Goal: Task Accomplishment & Management: Use online tool/utility

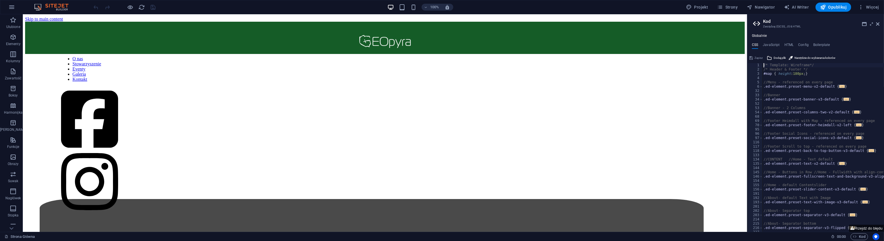
click at [879, 21] on h2 "Kod" at bounding box center [821, 21] width 116 height 5
click at [878, 23] on icon at bounding box center [877, 24] width 3 height 5
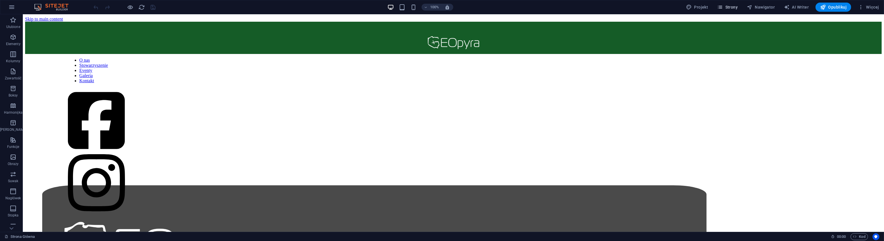
click at [730, 6] on span "Strony" at bounding box center [728, 7] width 21 height 6
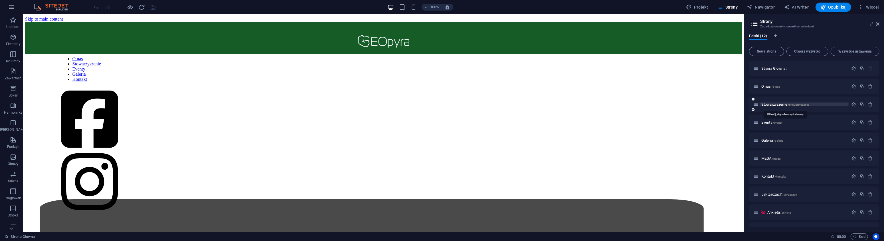
click at [803, 102] on span "Stowarzyszenie /stowarzyszenie" at bounding box center [786, 104] width 48 height 4
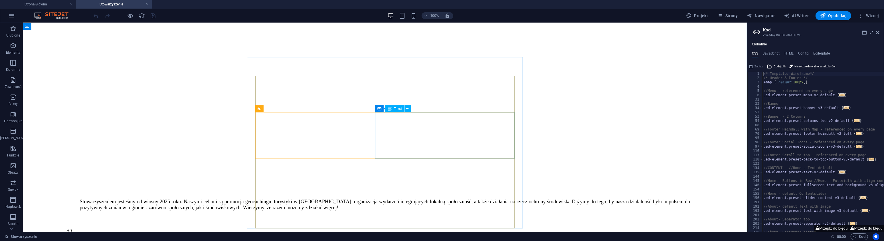
scroll to position [339, 0]
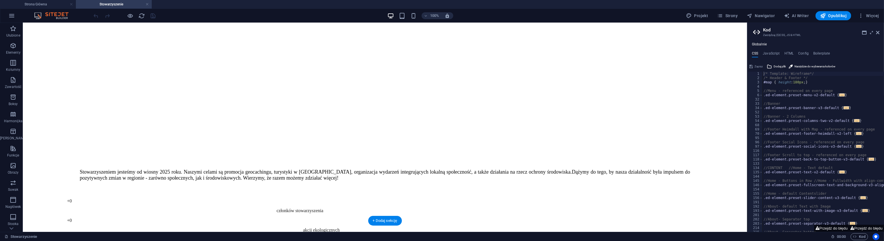
click at [258, 135] on div "Nierówne kolumny" at bounding box center [274, 132] width 39 height 7
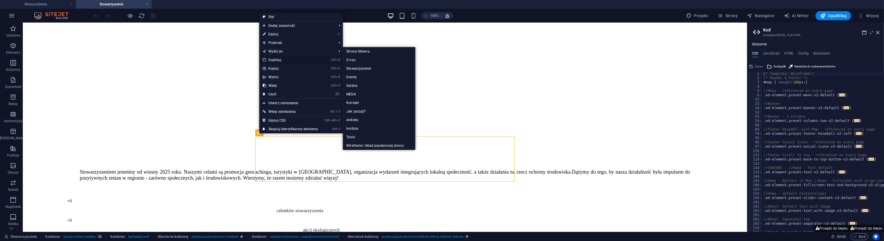
drag, startPoint x: 279, startPoint y: 60, endPoint x: 266, endPoint y: 49, distance: 17.0
click at [279, 60] on link "Ctrl D Duplikuj" at bounding box center [290, 60] width 62 height 9
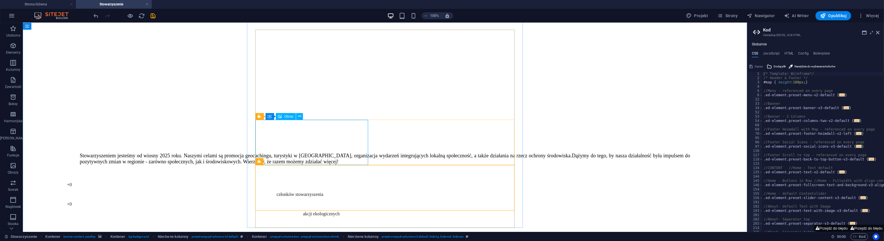
scroll to position [384, 0]
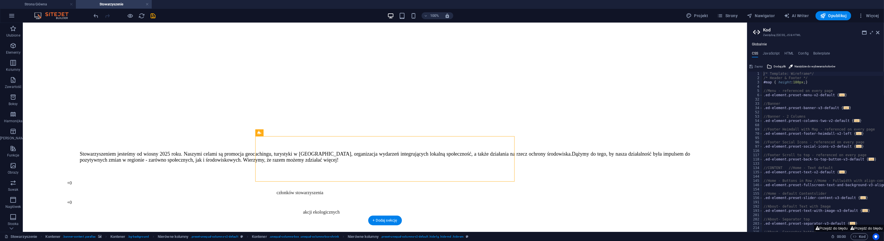
drag, startPoint x: 260, startPoint y: 141, endPoint x: 269, endPoint y: 169, distance: 29.9
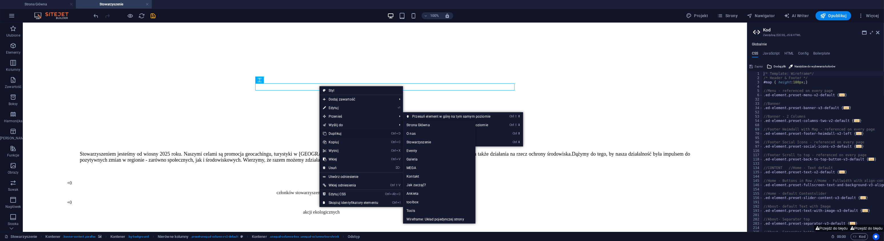
click at [342, 132] on link "Ctrl D Duplikuj" at bounding box center [351, 133] width 62 height 9
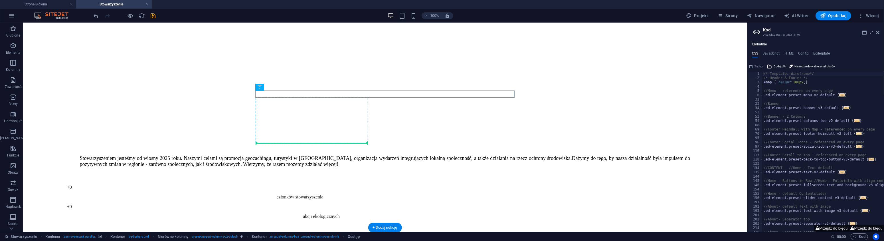
drag, startPoint x: 315, startPoint y: 93, endPoint x: 324, endPoint y: 142, distance: 49.6
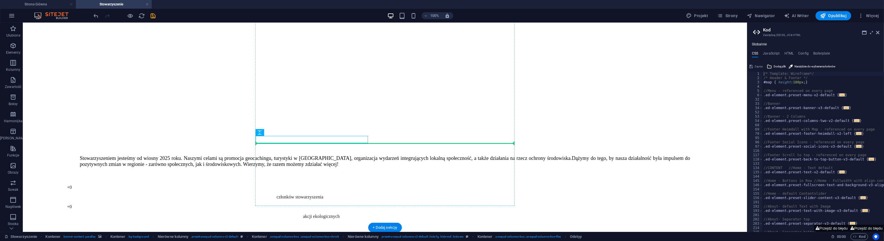
drag, startPoint x: 351, startPoint y: 139, endPoint x: 378, endPoint y: 142, distance: 27.0
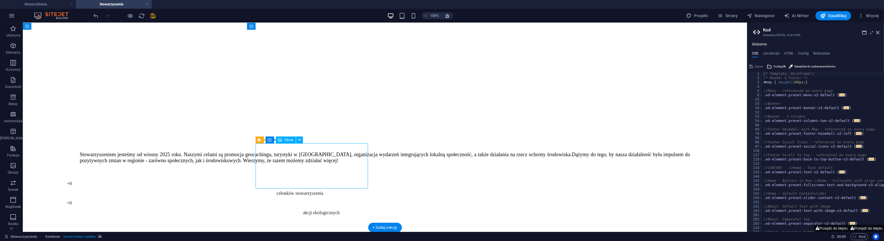
select select "%"
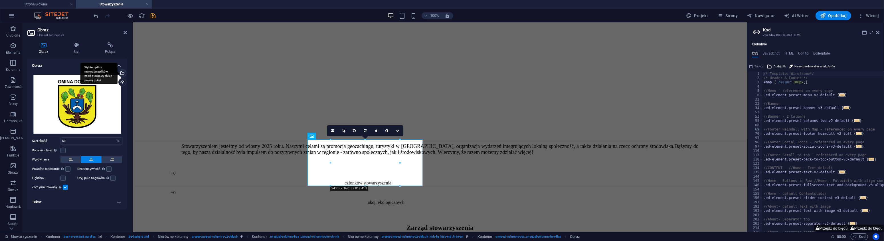
click at [118, 72] on div "Wybierz pliki z menedżera plików, zdjęć stockowych lub prześlij plik(i)" at bounding box center [98, 73] width 37 height 21
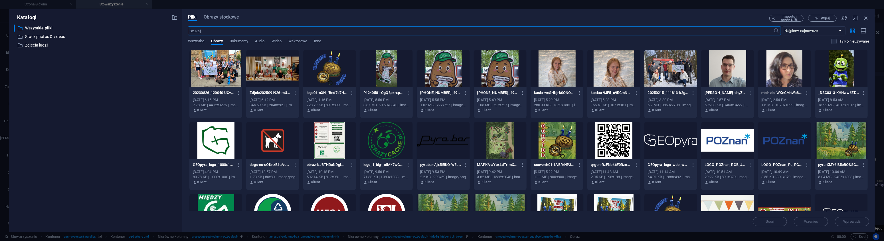
scroll to position [382, 0]
click at [820, 16] on button "Wgraj" at bounding box center [822, 18] width 29 height 7
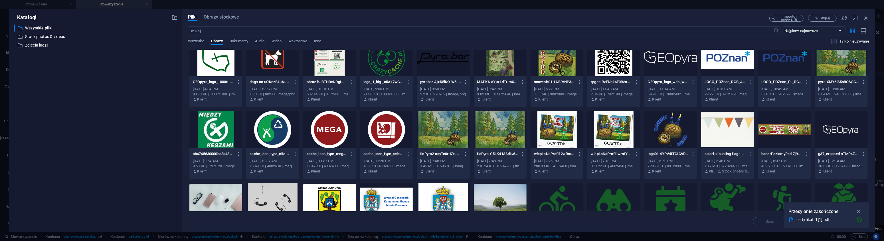
scroll to position [0, 0]
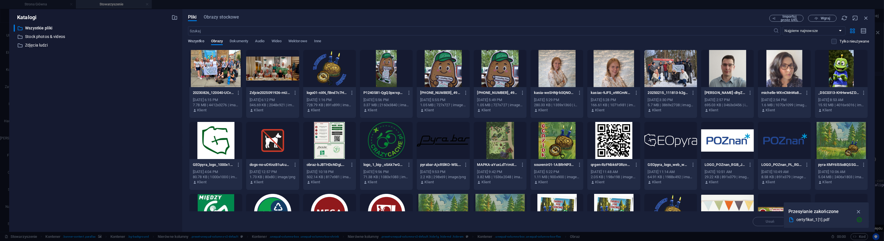
click at [199, 42] on span "Wszystko" at bounding box center [196, 42] width 16 height 8
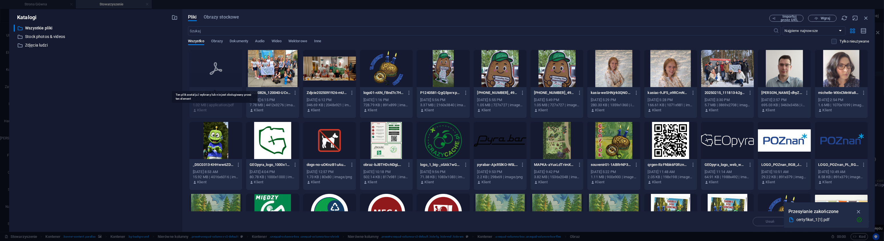
click at [208, 76] on div at bounding box center [215, 68] width 53 height 37
click at [237, 93] on icon "button" at bounding box center [238, 92] width 5 height 5
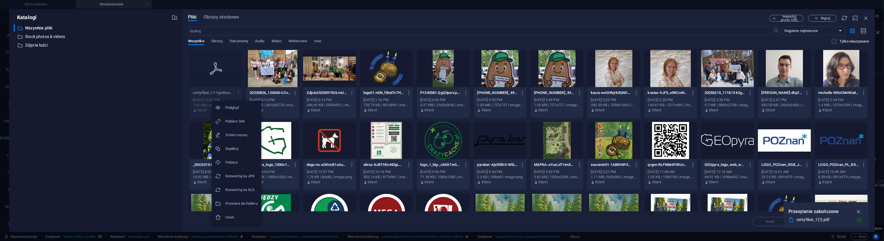
click at [256, 173] on h6 "Konwertuj na JPG" at bounding box center [241, 176] width 33 height 7
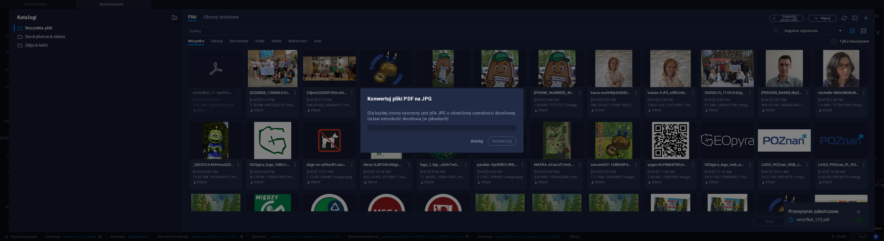
click at [453, 130] on input "number" at bounding box center [442, 128] width 149 height 6
click at [454, 129] on input "number" at bounding box center [442, 128] width 149 height 6
drag, startPoint x: 409, startPoint y: 127, endPoint x: 337, endPoint y: 122, distance: 72.6
click at [368, 125] on input "600" at bounding box center [442, 128] width 149 height 6
type input "2"
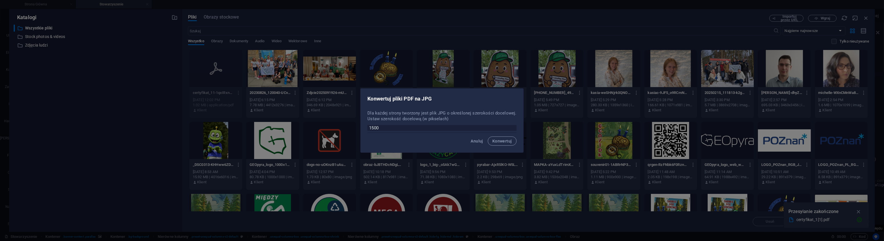
type input "1500"
click at [502, 146] on div "Anuluj Konwertuj" at bounding box center [442, 142] width 163 height 19
click at [504, 142] on span "Konwertuj" at bounding box center [503, 141] width 20 height 5
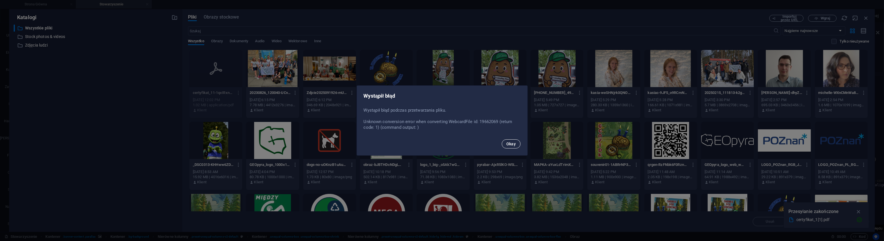
click at [514, 147] on button "Okay" at bounding box center [511, 143] width 19 height 9
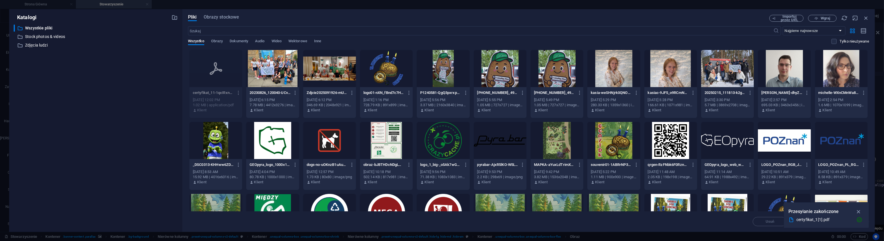
click at [238, 92] on icon "button" at bounding box center [238, 92] width 5 height 5
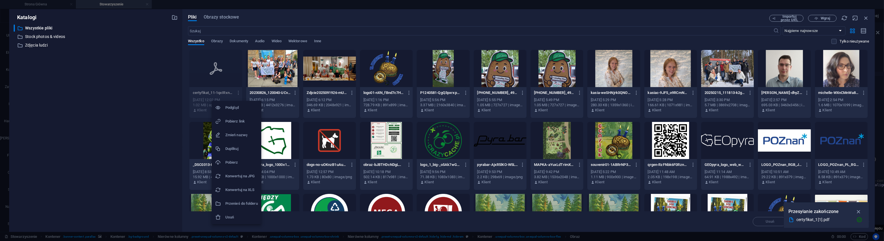
click at [240, 177] on h6 "Konwertuj na JPG" at bounding box center [241, 176] width 33 height 7
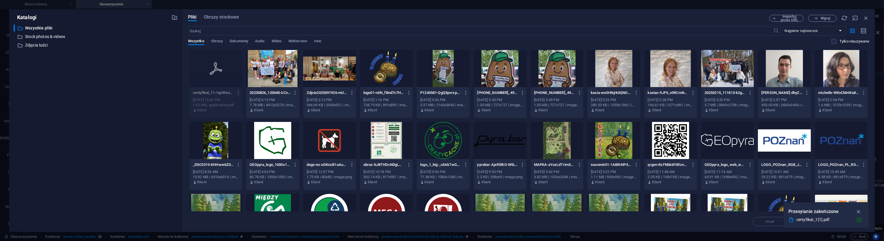
click at [238, 93] on icon "button" at bounding box center [238, 92] width 5 height 5
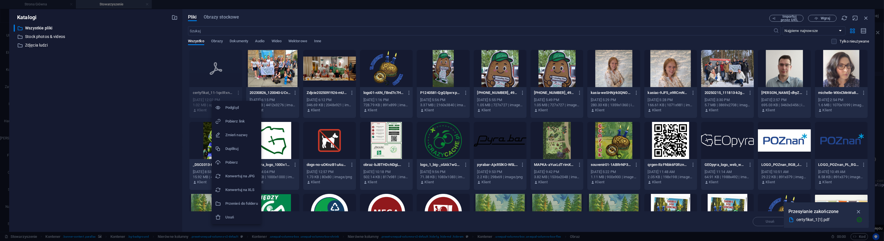
click at [245, 175] on h6 "Konwertuj na JPG" at bounding box center [241, 176] width 33 height 7
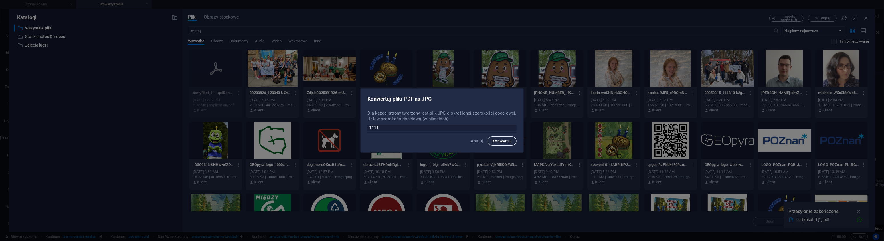
type input "1111"
click at [504, 138] on button "Konwertuj" at bounding box center [502, 140] width 29 height 9
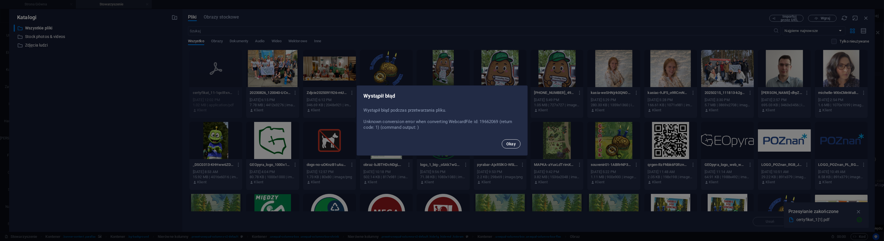
click at [516, 145] on span "Okay" at bounding box center [512, 144] width 10 height 5
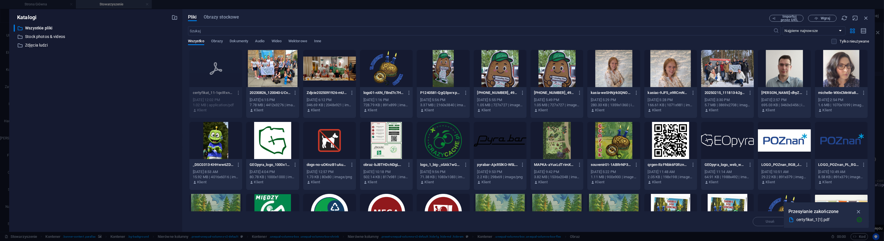
click at [237, 92] on icon "button" at bounding box center [238, 92] width 5 height 5
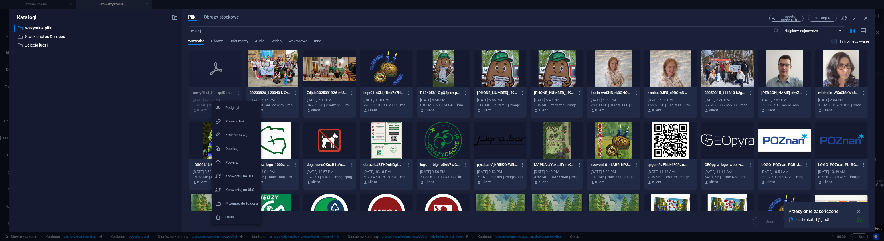
click at [226, 217] on h6 "Usuń" at bounding box center [241, 217] width 33 height 7
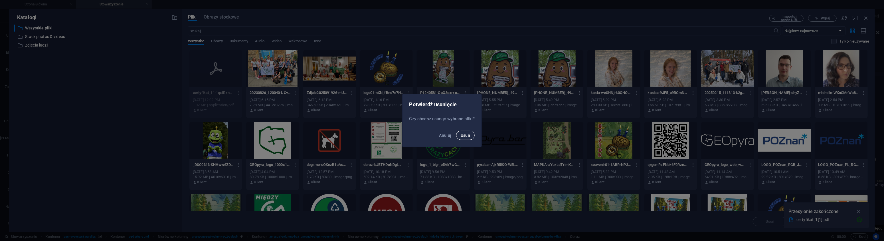
click at [469, 136] on span "Usuń" at bounding box center [466, 135] width 10 height 5
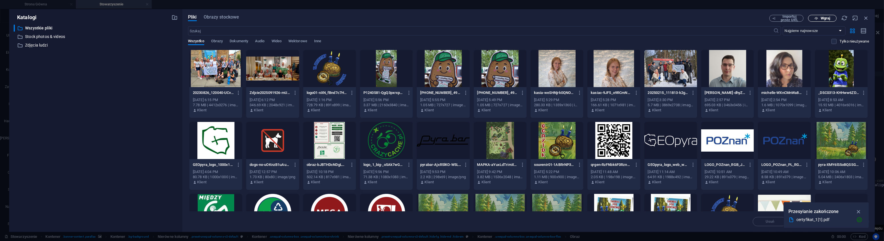
click at [823, 19] on span "Wgraj" at bounding box center [825, 18] width 9 height 3
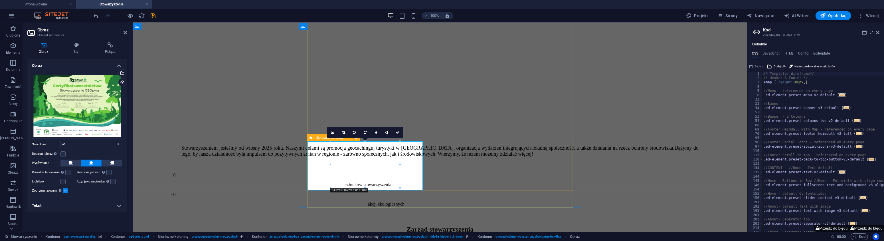
click at [312, 137] on icon at bounding box center [312, 137] width 4 height 7
select select "%"
select select "rem"
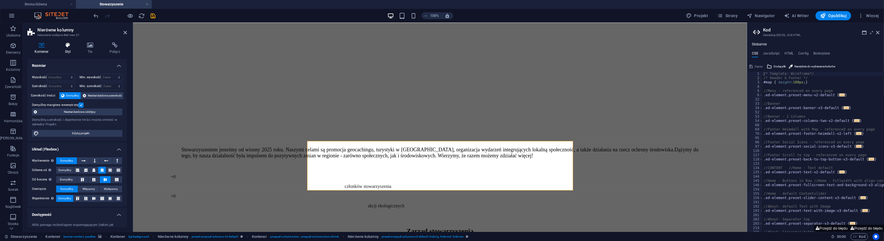
click at [64, 49] on h4 "Styl" at bounding box center [69, 48] width 22 height 12
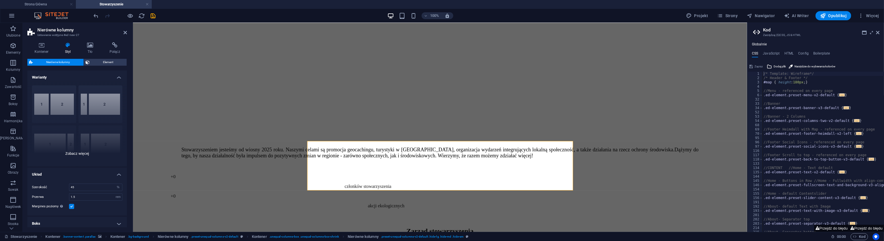
scroll to position [25, 0]
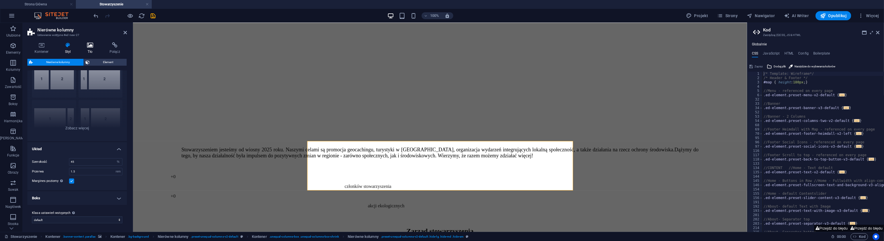
click at [92, 54] on h4 "Tło" at bounding box center [91, 48] width 22 height 12
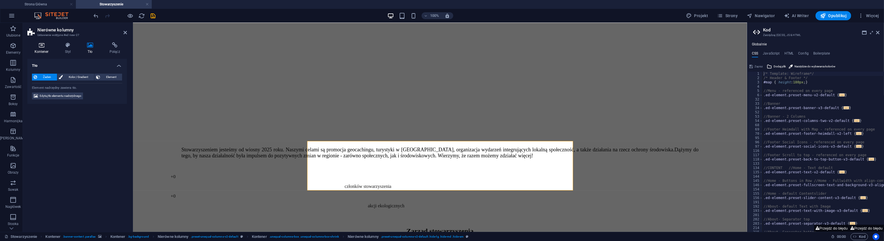
click at [28, 48] on icon at bounding box center [41, 45] width 28 height 6
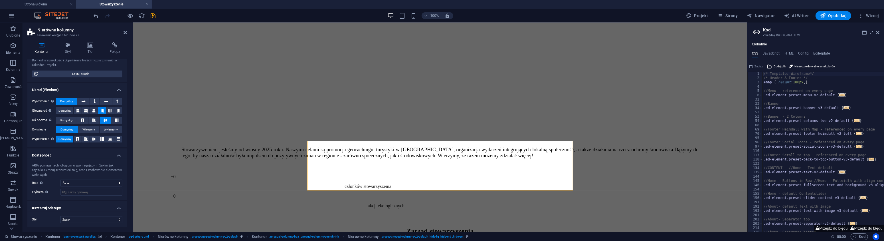
scroll to position [0, 0]
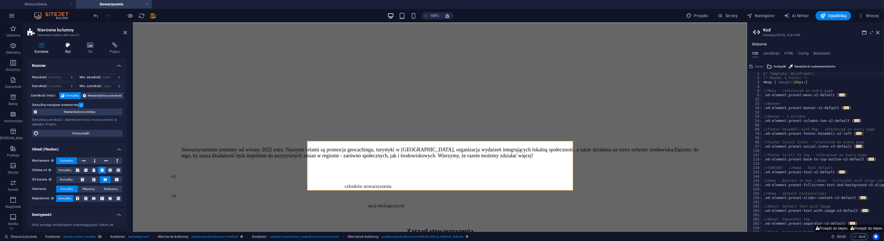
click at [74, 50] on h4 "Styl" at bounding box center [69, 48] width 22 height 12
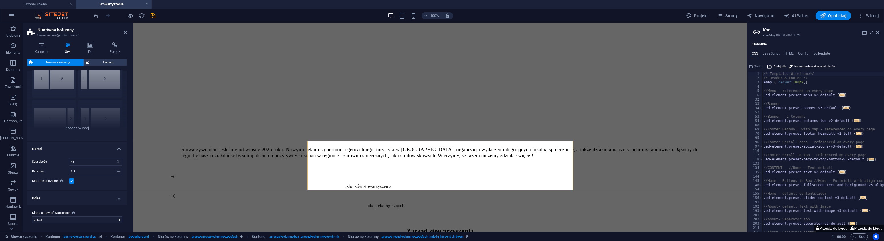
scroll to position [25, 0]
click at [110, 61] on span "Element" at bounding box center [108, 62] width 34 height 7
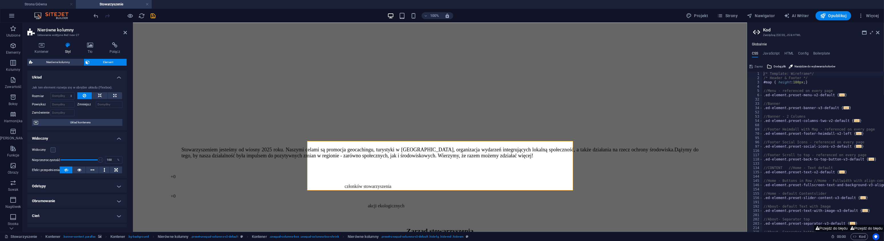
click at [52, 147] on div "Widoczny" at bounding box center [77, 149] width 90 height 7
click at [53, 150] on label at bounding box center [53, 149] width 5 height 5
click at [0, 0] on input "Widoczny" at bounding box center [0, 0] width 0 height 0
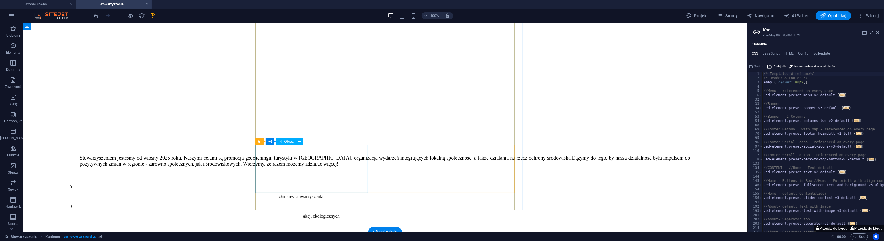
select select "%"
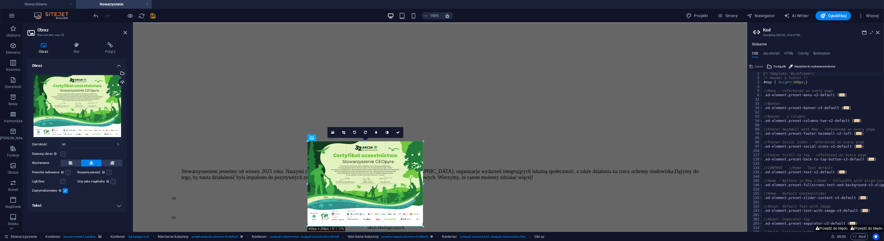
drag, startPoint x: 400, startPoint y: 190, endPoint x: 442, endPoint y: 226, distance: 55.5
type input "405"
select select "px"
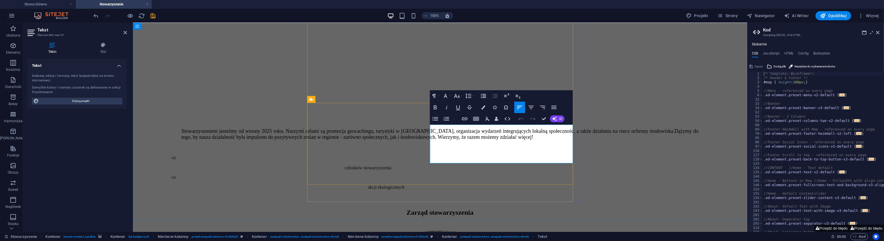
drag, startPoint x: 492, startPoint y: 162, endPoint x: 431, endPoint y: 127, distance: 70.5
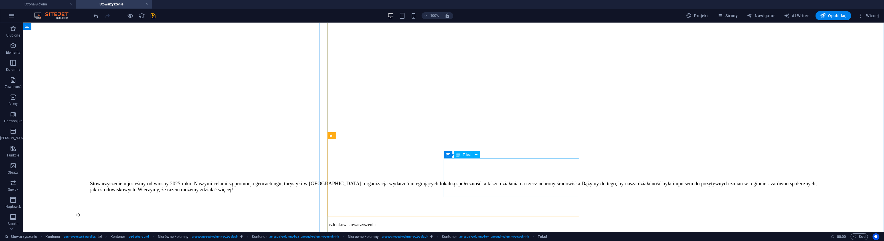
scroll to position [243, 0]
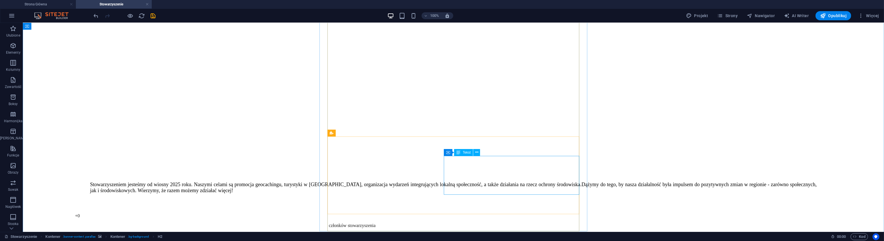
scroll to position [391, 0]
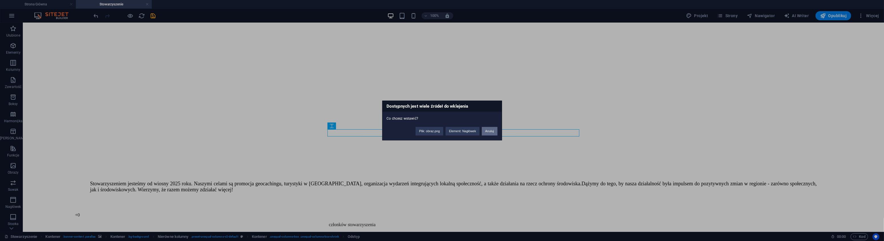
click at [490, 132] on button "Anuluj" at bounding box center [490, 131] width 16 height 9
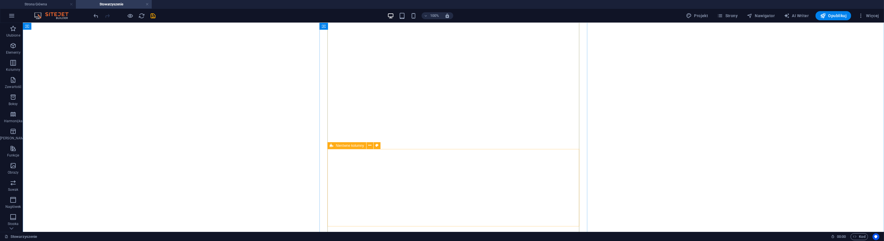
scroll to position [427, 0]
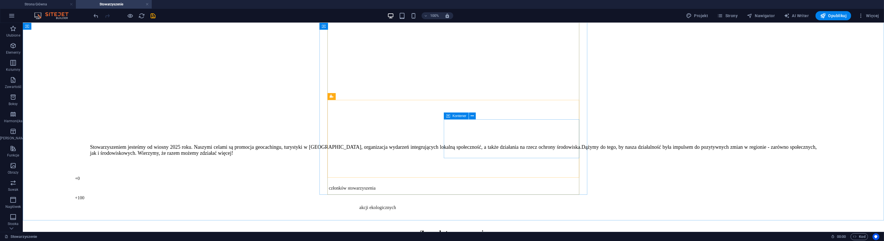
click at [454, 117] on span "Kontener" at bounding box center [460, 115] width 14 height 3
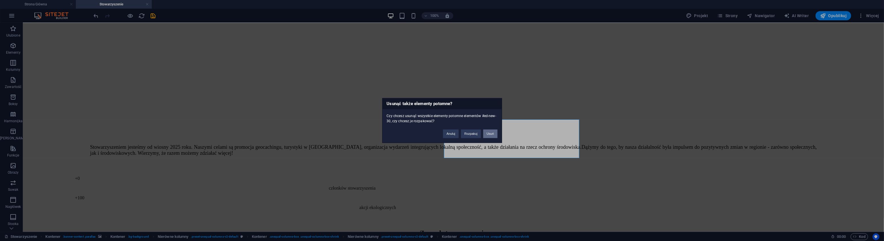
click at [490, 132] on button "Usuń" at bounding box center [490, 134] width 14 height 9
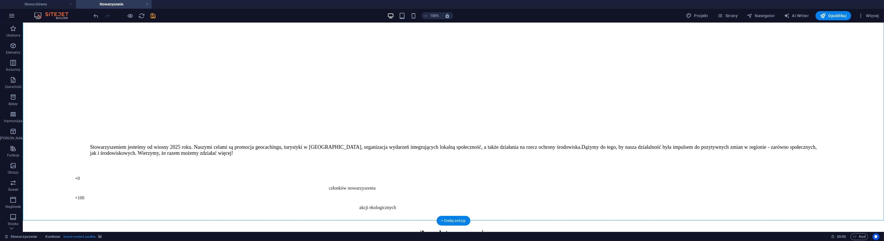
drag, startPoint x: 379, startPoint y: 121, endPoint x: 443, endPoint y: 176, distance: 84.2
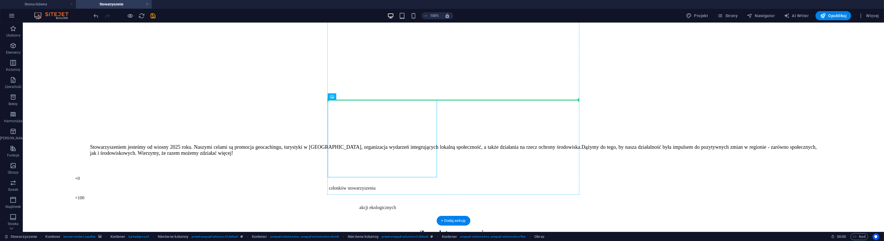
drag, startPoint x: 379, startPoint y: 118, endPoint x: 435, endPoint y: 99, distance: 59.8
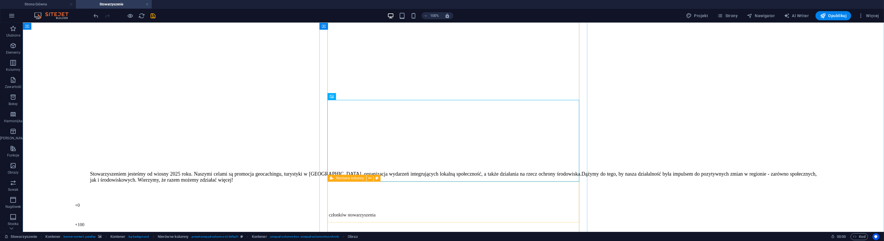
click at [332, 177] on icon at bounding box center [332, 178] width 4 height 7
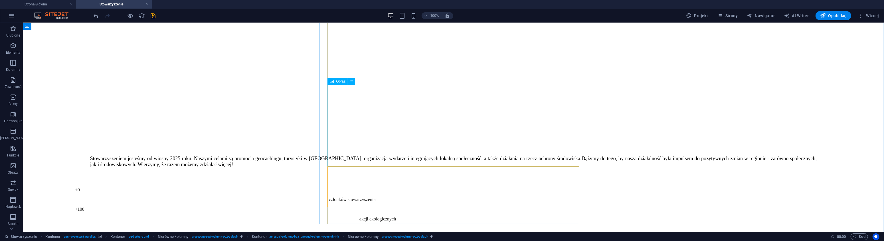
scroll to position [443, 0]
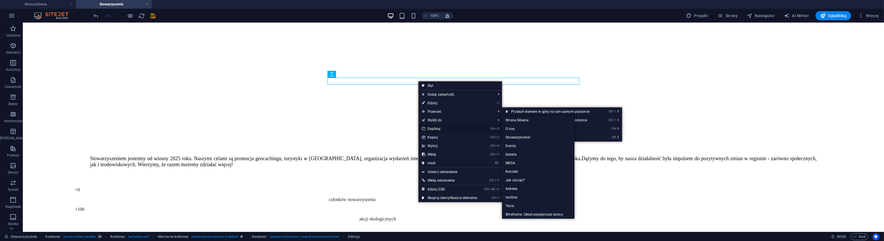
click at [439, 126] on link "Ctrl D Duplikuj" at bounding box center [450, 128] width 62 height 9
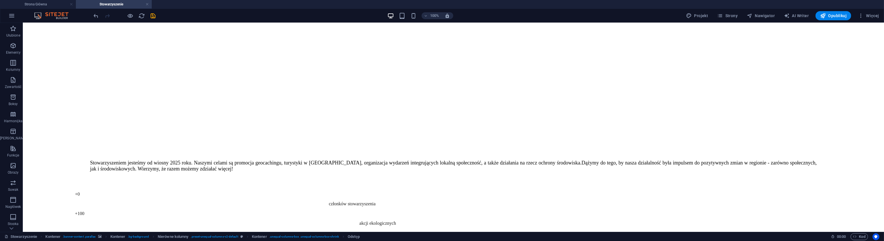
drag, startPoint x: 403, startPoint y: 89, endPoint x: 424, endPoint y: 170, distance: 83.5
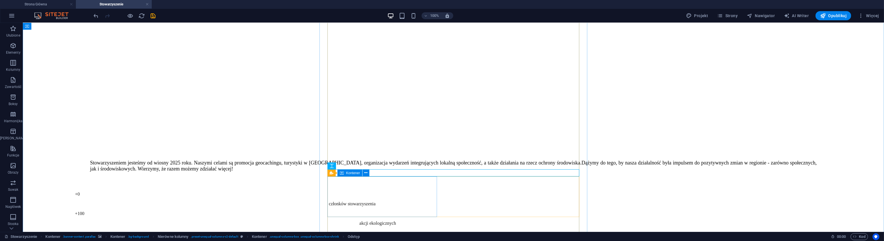
scroll to position [420, 0]
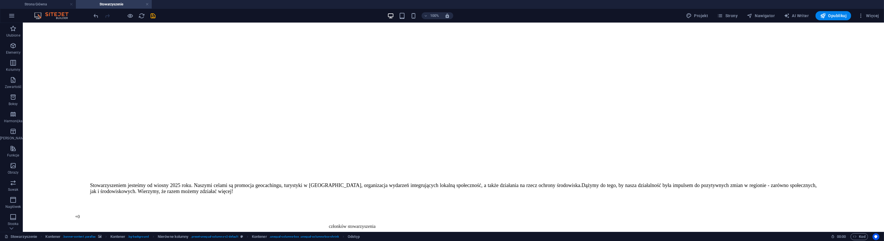
drag, startPoint x: 409, startPoint y: 191, endPoint x: 423, endPoint y: 112, distance: 80.0
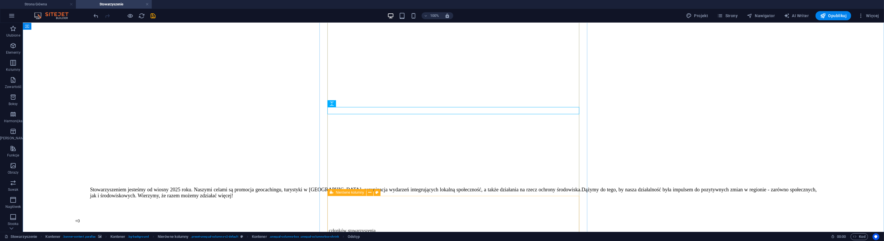
scroll to position [425, 0]
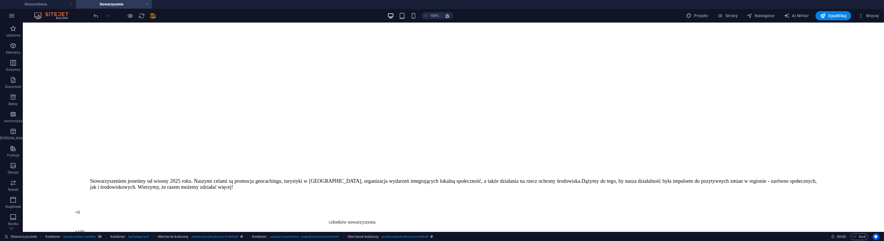
drag, startPoint x: 355, startPoint y: 215, endPoint x: 411, endPoint y: 104, distance: 125.2
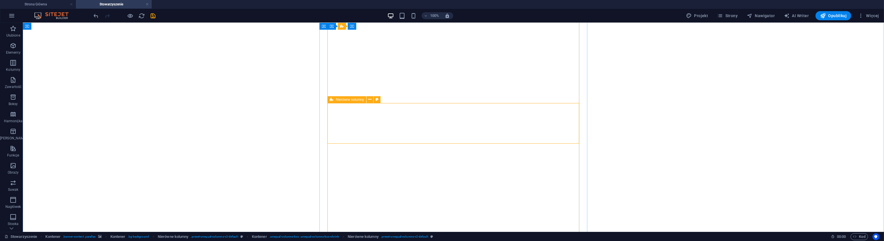
scroll to position [365, 0]
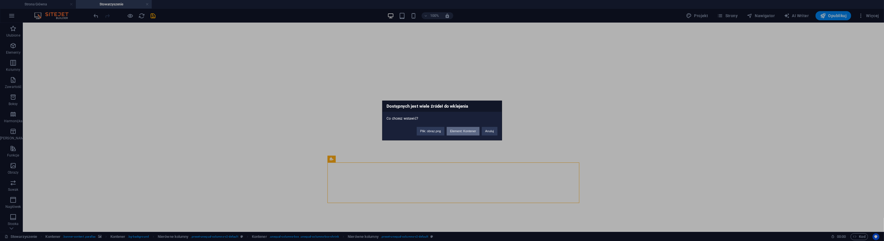
click at [469, 130] on button "Element: Kontener" at bounding box center [463, 131] width 33 height 9
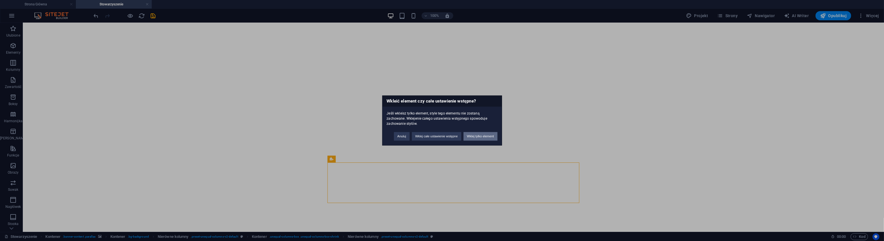
click at [473, 137] on button "Wklej tylko element" at bounding box center [481, 136] width 34 height 9
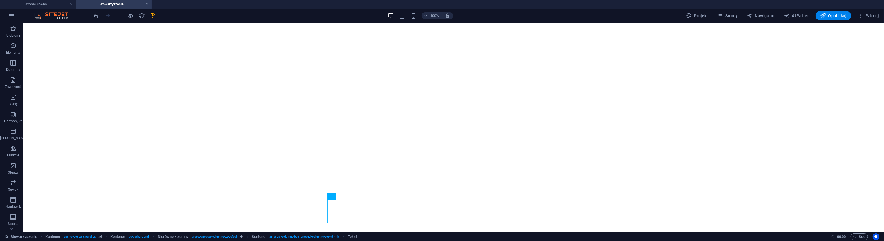
scroll to position [372, 0]
drag, startPoint x: 358, startPoint y: 224, endPoint x: 420, endPoint y: 180, distance: 75.5
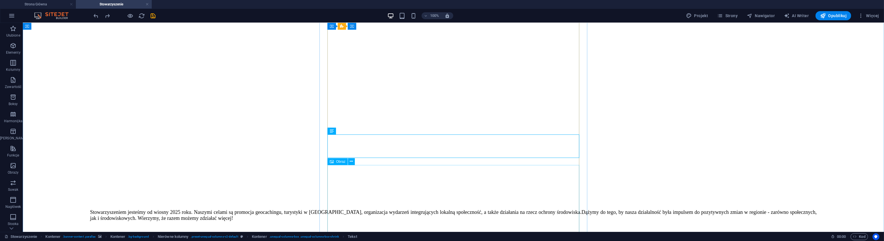
scroll to position [397, 0]
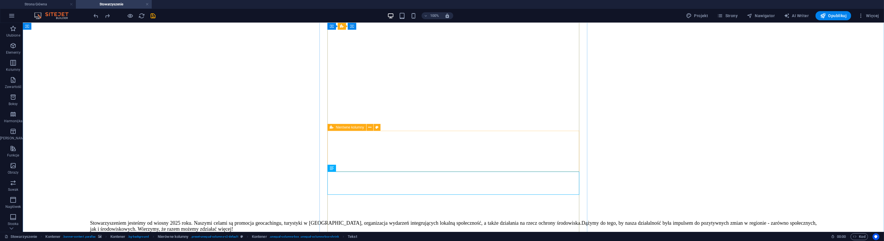
click at [334, 129] on div "Nierówne kolumny" at bounding box center [347, 127] width 39 height 7
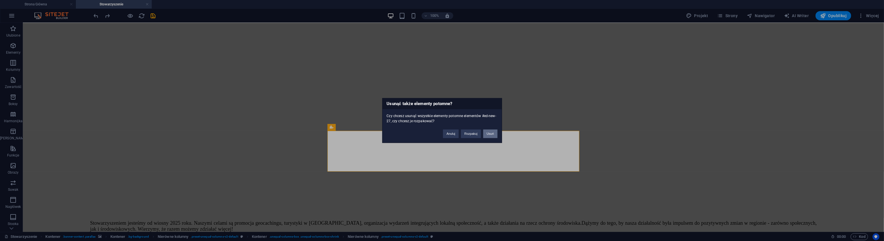
click at [488, 133] on button "Usuń" at bounding box center [490, 134] width 14 height 9
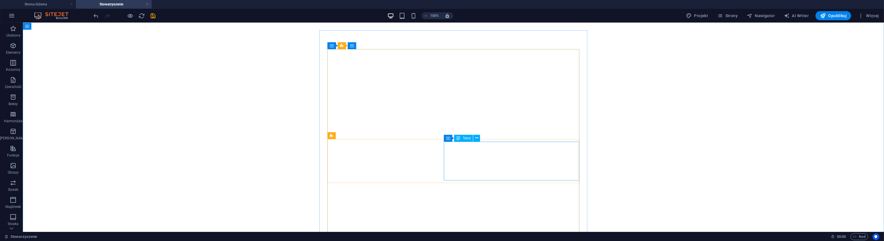
scroll to position [337, 0]
click at [341, 189] on div "Tekst" at bounding box center [337, 186] width 19 height 7
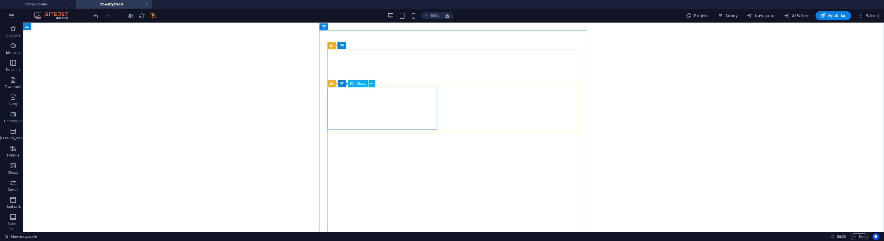
scroll to position [308, 0]
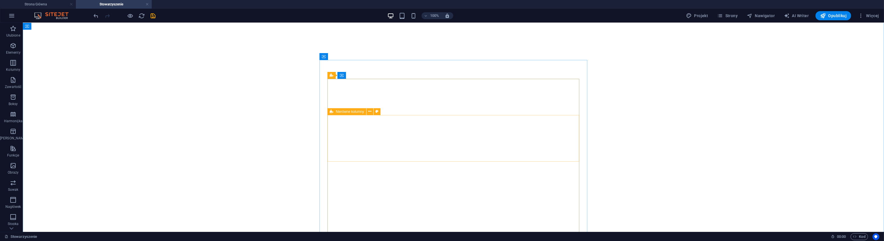
click at [338, 113] on div "Nierówne kolumny" at bounding box center [347, 111] width 39 height 7
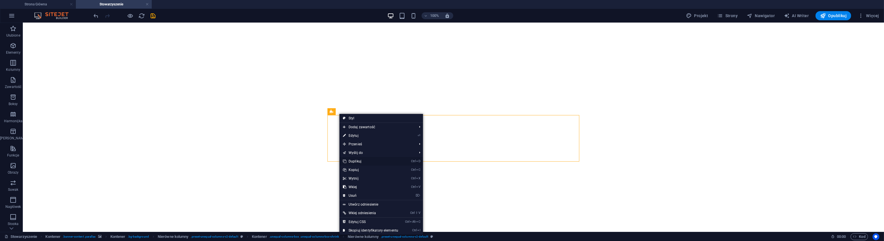
click at [366, 161] on link "Ctrl D Duplikuj" at bounding box center [371, 161] width 62 height 9
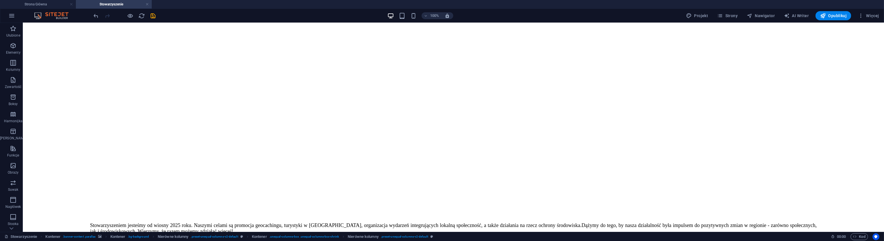
scroll to position [386, 0]
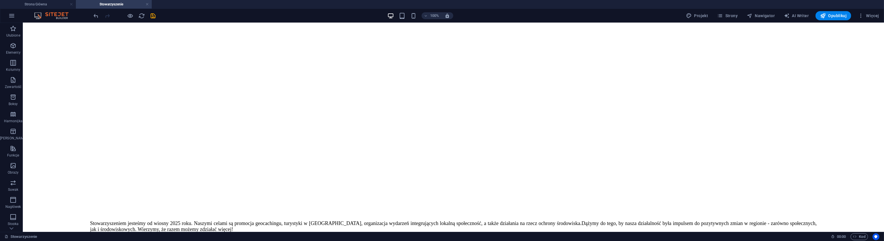
drag, startPoint x: 358, startPoint y: 124, endPoint x: 396, endPoint y: 187, distance: 73.7
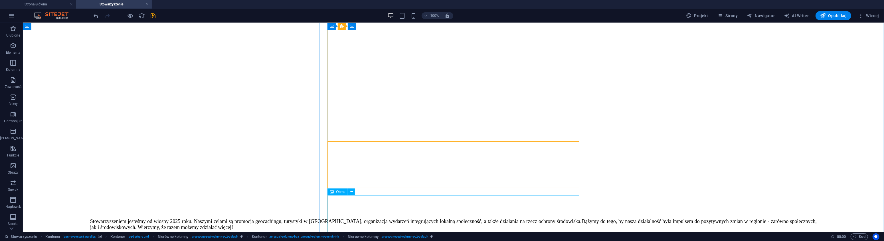
scroll to position [485, 0]
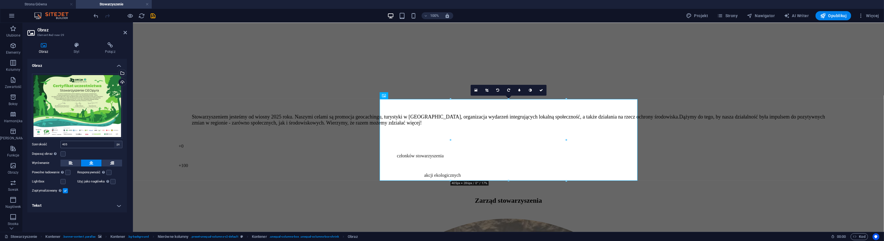
click at [114, 141] on select "Domyślny automatycznie px rem % em vh vw" at bounding box center [118, 144] width 8 height 7
select select "default"
click option "Domyślny" at bounding box center [0, 0] width 0 height 0
select select "DISABLED_OPTION_VALUE"
click at [540, 92] on link at bounding box center [541, 90] width 11 height 11
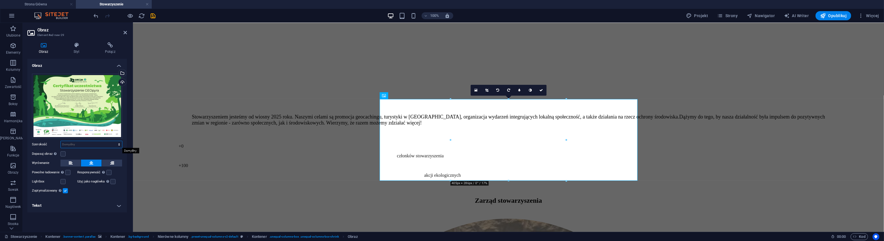
click at [61, 141] on select "Domyślny automatycznie px rem % em vh vw" at bounding box center [91, 144] width 61 height 7
click option "automatycznie" at bounding box center [0, 0] width 0 height 0
select select "DISABLED_OPTION_VALUE"
click at [542, 93] on link at bounding box center [541, 90] width 11 height 11
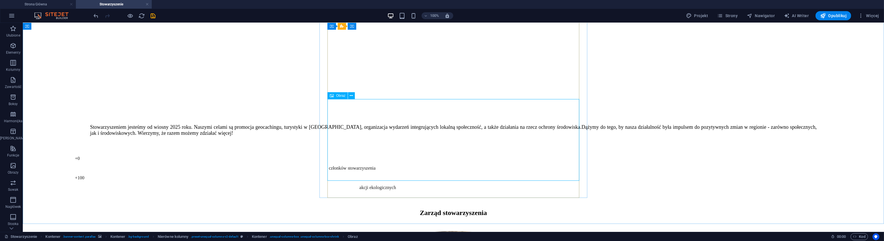
click at [341, 95] on span "Obraz" at bounding box center [340, 95] width 9 height 3
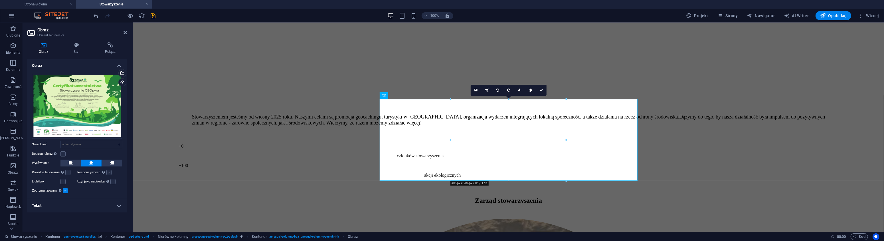
click at [111, 174] on label at bounding box center [108, 172] width 5 height 5
click at [0, 0] on input "Responsywność Automatycznie ładuj obraz dla monitorów Retina i rozmiary zoptyma…" at bounding box center [0, 0] width 0 height 0
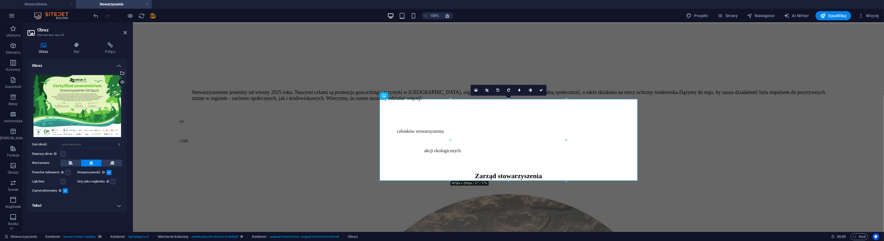
scroll to position [441, 0]
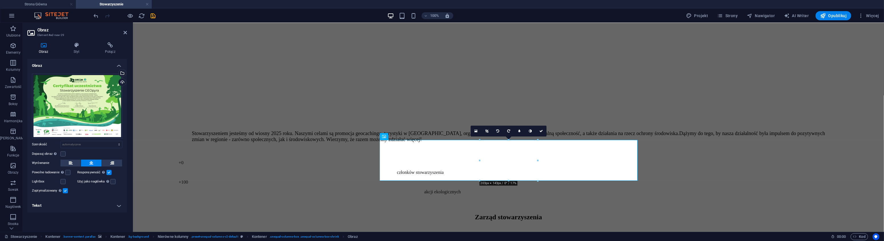
click at [110, 173] on label at bounding box center [108, 172] width 5 height 5
click at [0, 0] on input "Responsywność Automatycznie ładuj obraz dla monitorów Retina i rozmiary zoptyma…" at bounding box center [0, 0] width 0 height 0
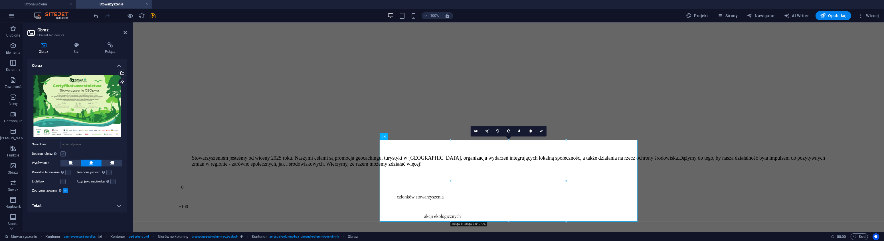
click at [65, 154] on label at bounding box center [62, 153] width 5 height 5
click at [0, 0] on input "Dopasuj obraz Automatycznie dopasuj obraz do stałej szerokości i wysokości" at bounding box center [0, 0] width 0 height 0
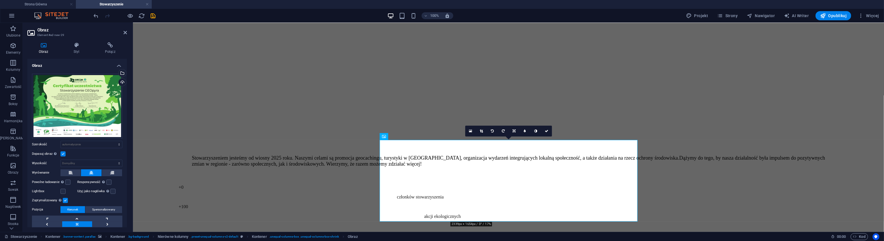
click at [62, 155] on label at bounding box center [62, 153] width 5 height 5
click at [0, 0] on input "Dopasuj obraz Automatycznie dopasuj obraz do stałej szerokości i wysokości" at bounding box center [0, 0] width 0 height 0
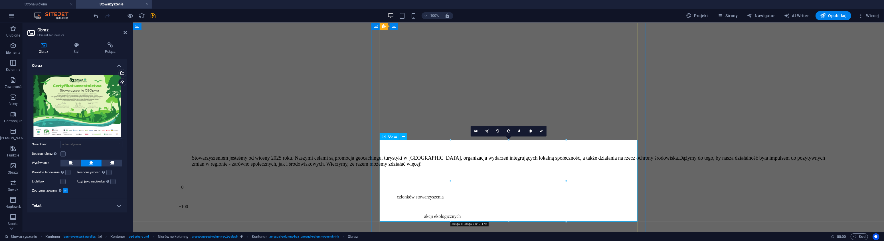
click at [383, 137] on icon at bounding box center [384, 136] width 4 height 7
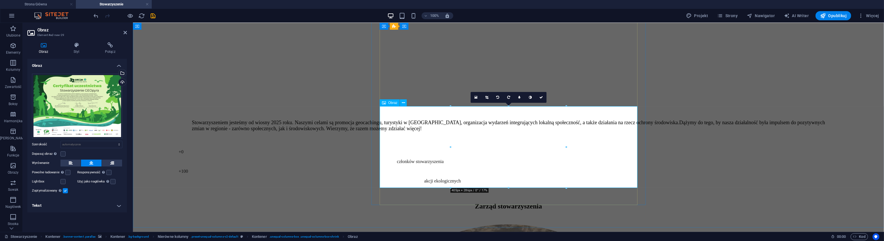
scroll to position [482, 0]
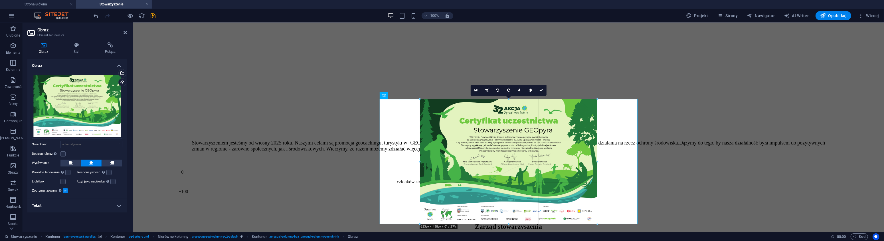
drag, startPoint x: 567, startPoint y: 181, endPoint x: 607, endPoint y: 224, distance: 58.4
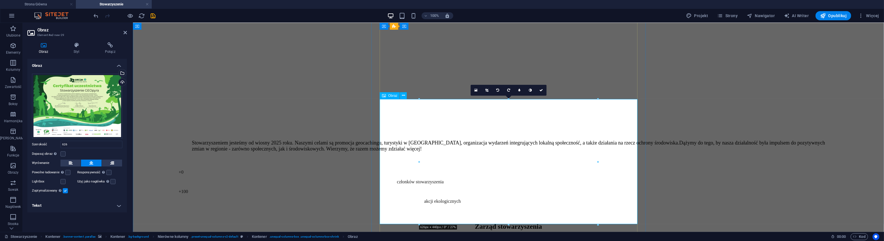
type input "626"
select select "px"
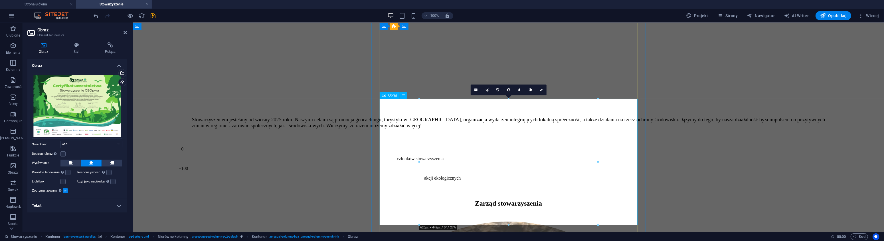
scroll to position [512, 0]
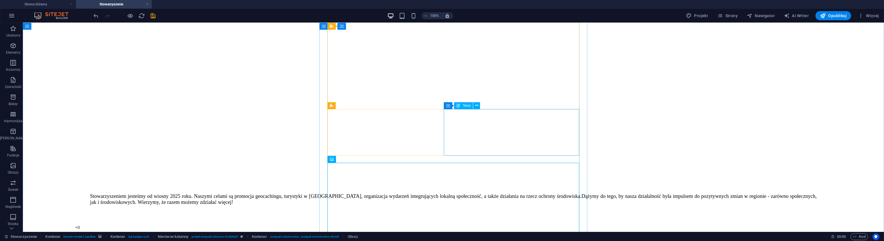
scroll to position [482, 0]
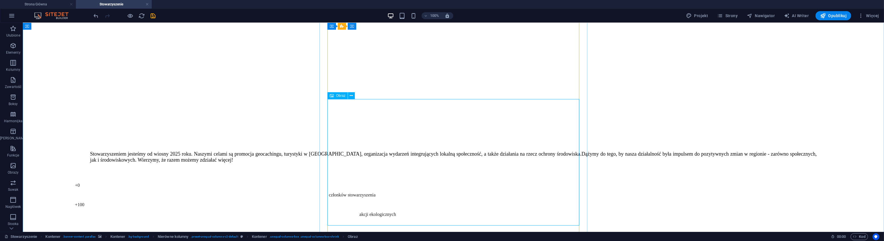
select select "px"
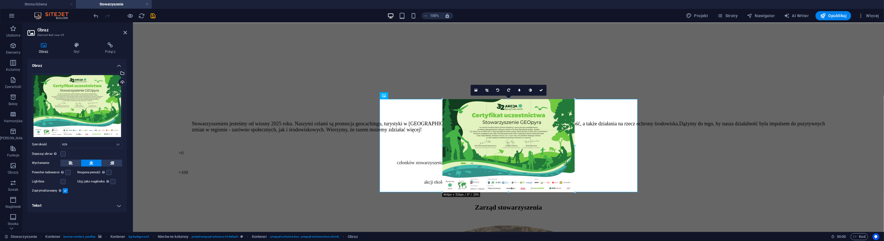
drag, startPoint x: 598, startPoint y: 226, endPoint x: 431, endPoint y: 165, distance: 177.9
type input "467"
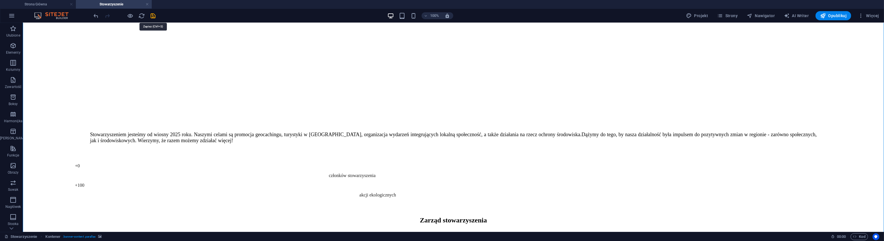
drag, startPoint x: 155, startPoint y: 15, endPoint x: 149, endPoint y: 15, distance: 6.3
click at [155, 15] on icon "save" at bounding box center [153, 16] width 7 height 7
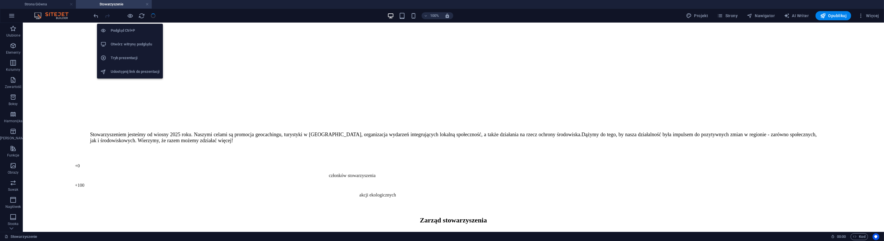
click at [138, 43] on h6 "Otwórz witrynę podglądu" at bounding box center [135, 44] width 49 height 7
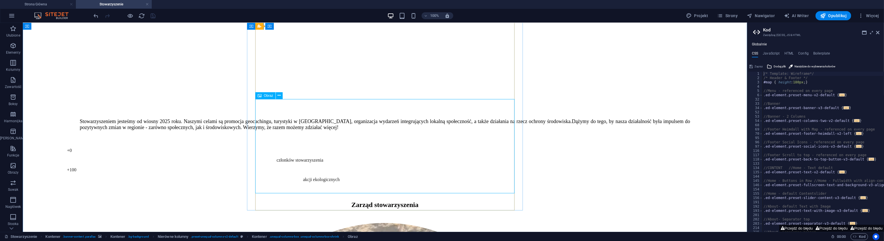
click at [271, 94] on span "Obraz" at bounding box center [268, 95] width 9 height 3
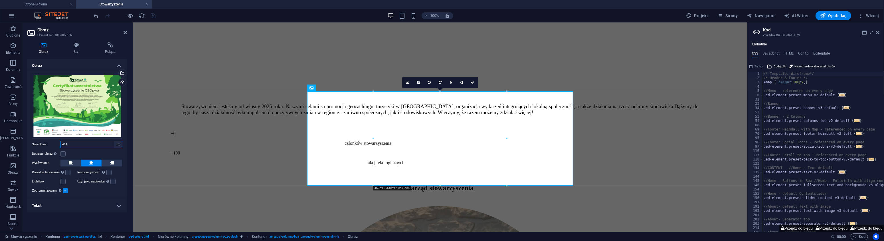
click at [114, 141] on select "Domyślny automatycznie px rem % em vh vw" at bounding box center [118, 144] width 8 height 7
select select "auto"
click option "automatycznie" at bounding box center [0, 0] width 0 height 0
select select "DISABLED_OPTION_VALUE"
click at [123, 81] on div "Wgraj" at bounding box center [122, 82] width 9 height 9
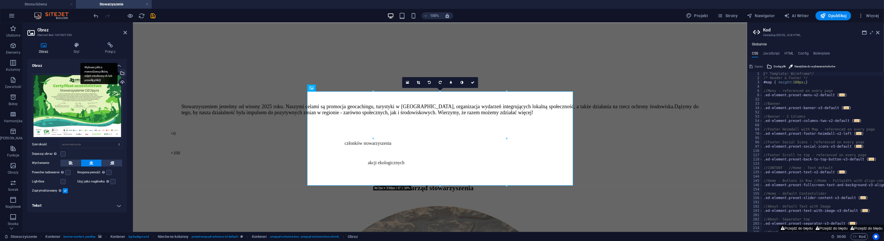
click at [124, 73] on div "Wybierz pliki z menedżera plików, zdjęć stockowych lub prześlij plik(i)" at bounding box center [122, 73] width 9 height 9
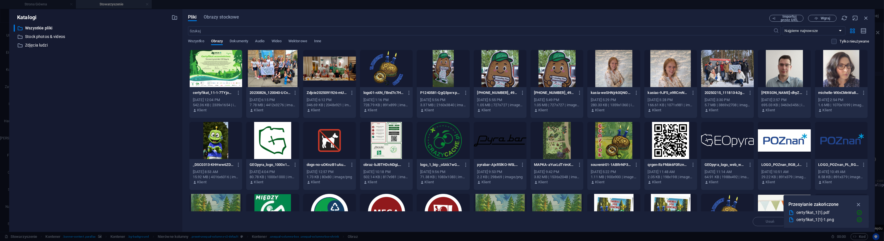
click at [214, 65] on div at bounding box center [215, 68] width 53 height 37
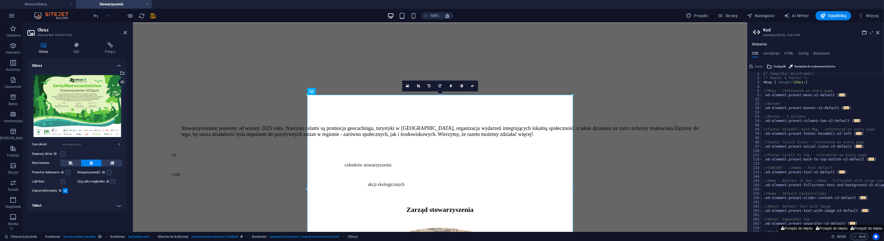
scroll to position [538, 0]
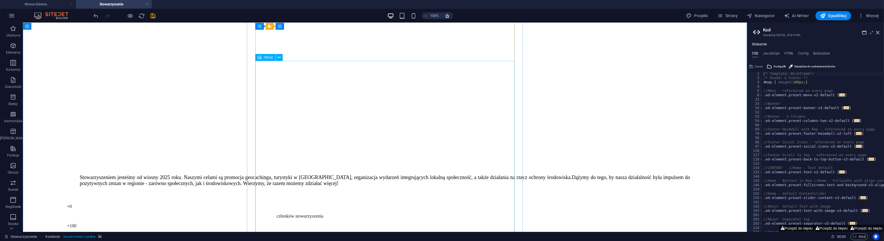
scroll to position [479, 0]
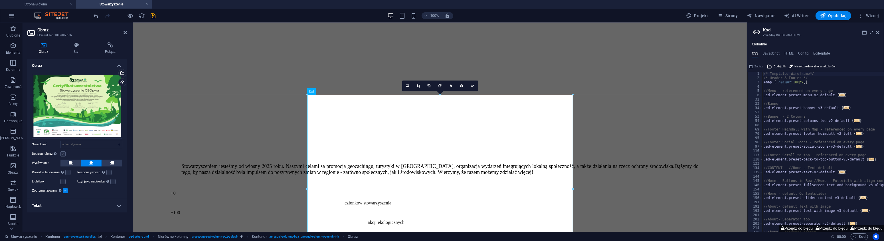
click at [66, 154] on div "Dopasuj obraz Automatycznie dopasuj obraz do stałej szerokości i wysokości" at bounding box center [77, 153] width 90 height 7
click at [64, 154] on label at bounding box center [62, 153] width 5 height 5
click at [0, 0] on input "Dopasuj obraz Automatycznie dopasuj obraz do stałej szerokości i wysokości" at bounding box center [0, 0] width 0 height 0
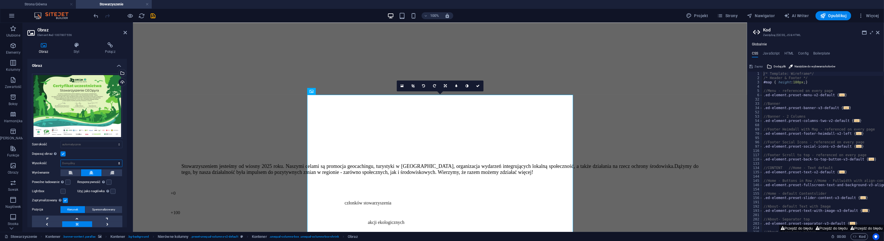
click at [61, 160] on select "Domyślny automatycznie px" at bounding box center [91, 163] width 61 height 7
click option "automatycznie" at bounding box center [0, 0] width 0 height 0
click at [76, 165] on select "Domyślny automatycznie px" at bounding box center [91, 163] width 61 height 7
select select "px"
click option "px" at bounding box center [0, 0] width 0 height 0
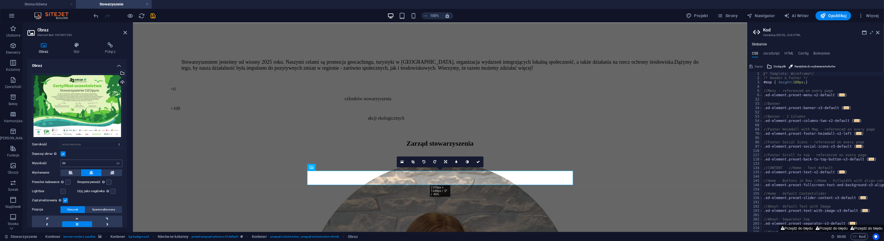
scroll to position [403, 0]
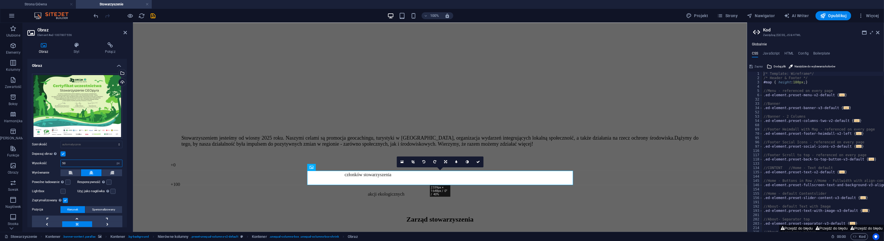
drag, startPoint x: 68, startPoint y: 164, endPoint x: 49, endPoint y: 164, distance: 18.9
click at [61, 164] on input "50" at bounding box center [91, 163] width 61 height 7
type input "400"
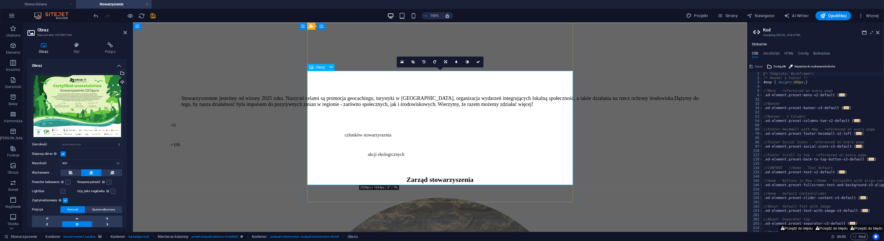
scroll to position [503, 0]
click at [480, 60] on link at bounding box center [478, 62] width 11 height 11
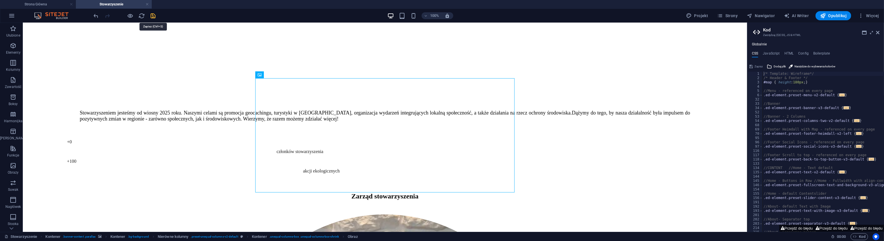
click at [153, 15] on icon "save" at bounding box center [153, 16] width 7 height 7
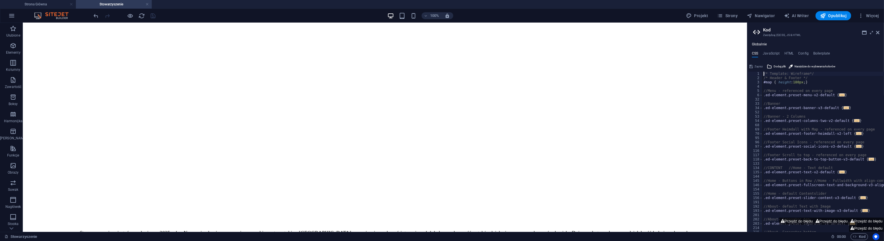
scroll to position [384, 0]
click at [261, 141] on icon at bounding box center [260, 139] width 4 height 7
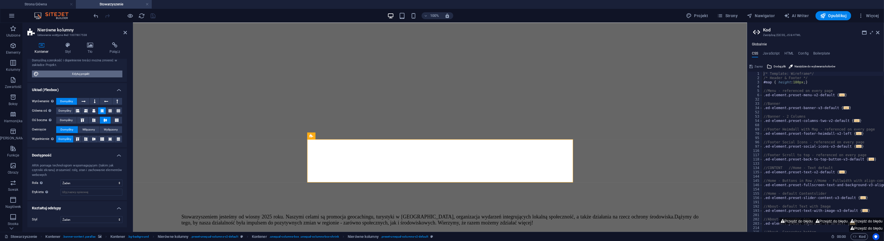
scroll to position [0, 0]
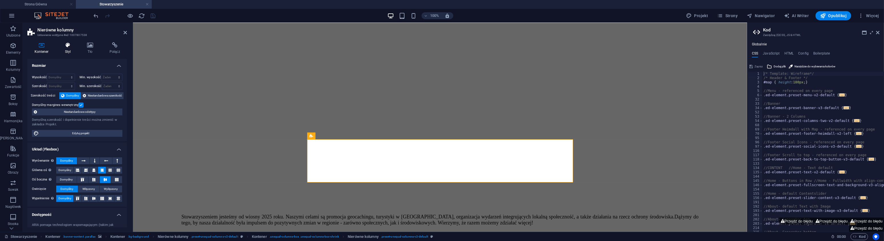
click at [70, 48] on icon at bounding box center [68, 45] width 20 height 6
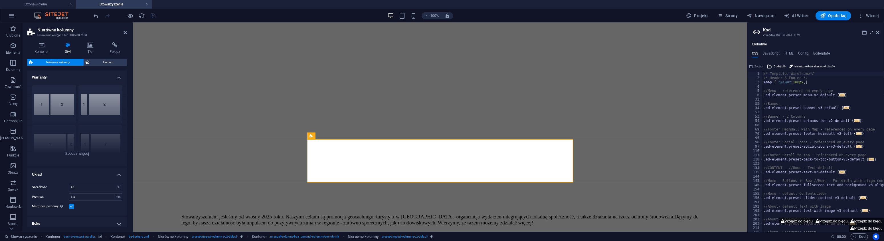
scroll to position [25, 0]
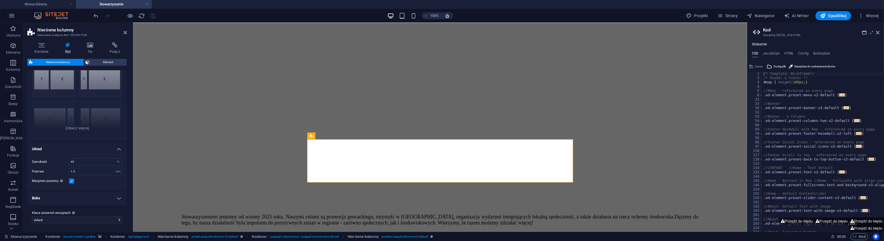
click at [94, 39] on div "Kontener Styl Tło Połącz Rozmiar Wysokość Domyślny px rem % vh vw Min. wysokość…" at bounding box center [77, 135] width 109 height 194
click at [94, 47] on icon at bounding box center [90, 45] width 20 height 6
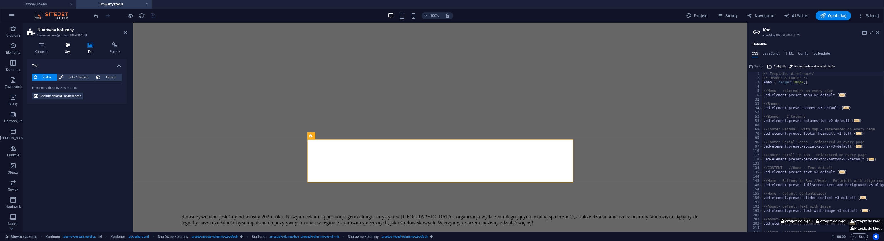
click at [71, 45] on icon at bounding box center [68, 45] width 20 height 6
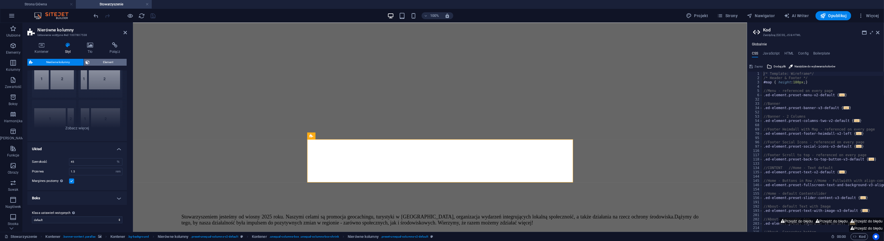
click at [103, 62] on span "Element" at bounding box center [108, 62] width 34 height 7
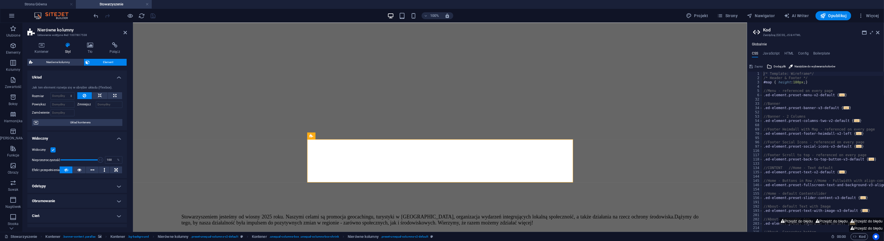
click at [54, 149] on label at bounding box center [53, 149] width 5 height 5
click at [0, 0] on input "Widoczny" at bounding box center [0, 0] width 0 height 0
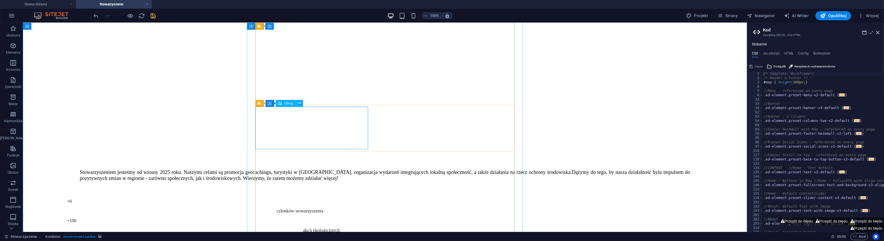
scroll to position [354, 0]
